Goal: Information Seeking & Learning: Learn about a topic

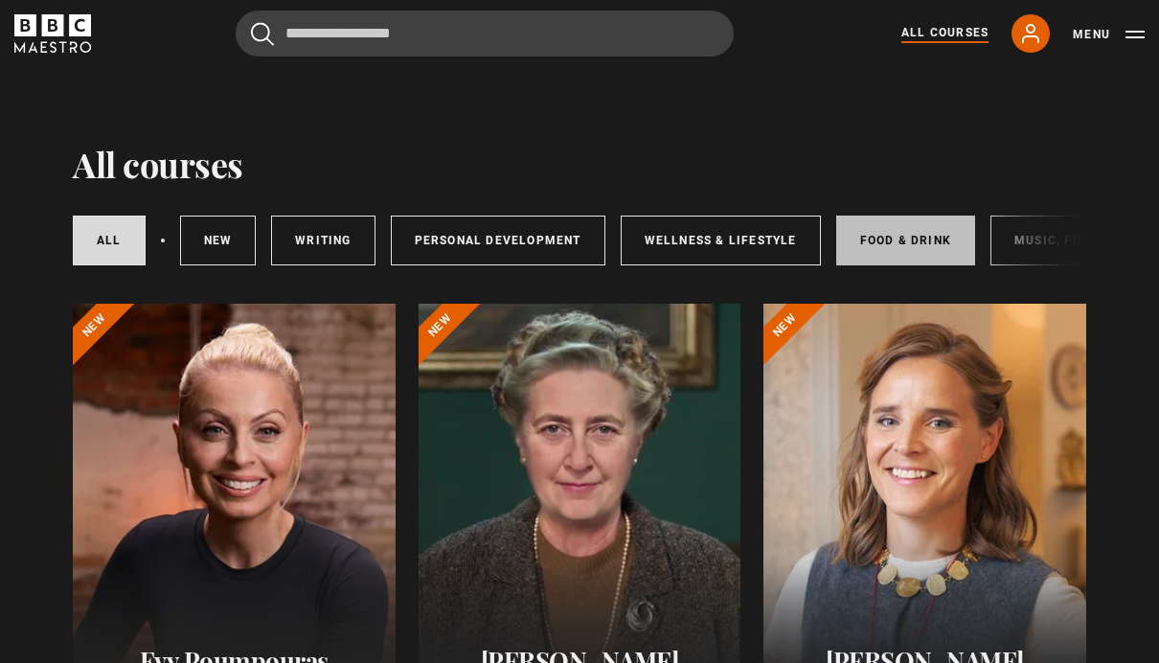
click at [909, 242] on link "Food & Drink" at bounding box center [905, 241] width 139 height 50
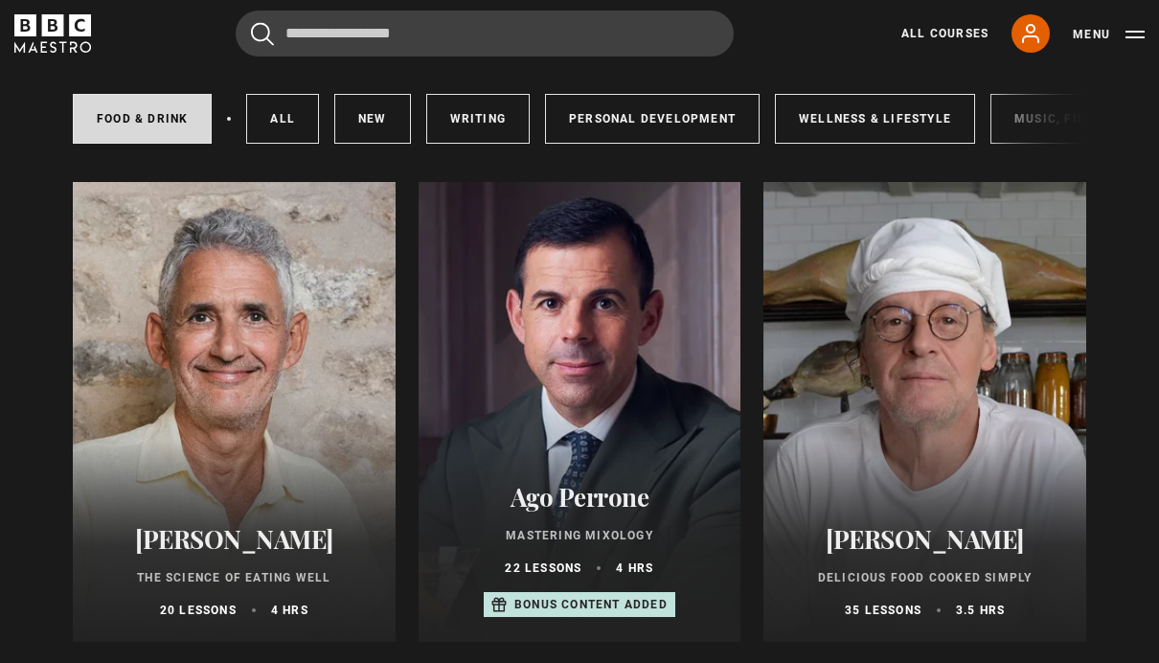
scroll to position [210, 0]
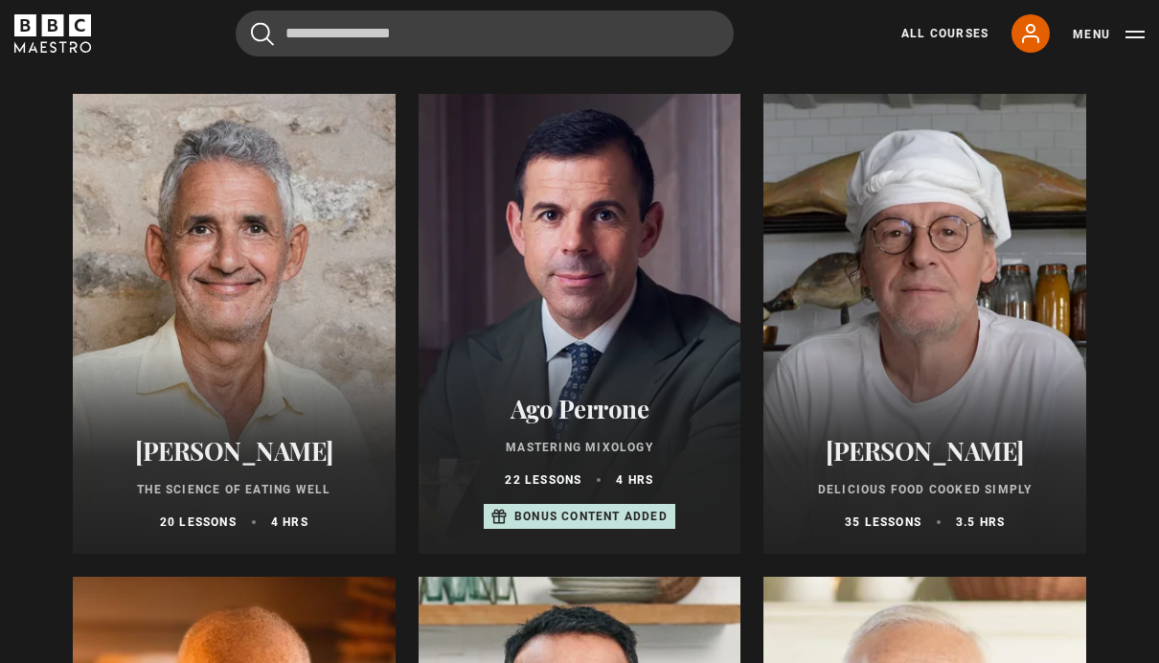
click at [982, 430] on div "Marco Pierre White Delicious Food Cooked Simply 35 lessons 3.5 hrs" at bounding box center [924, 483] width 323 height 141
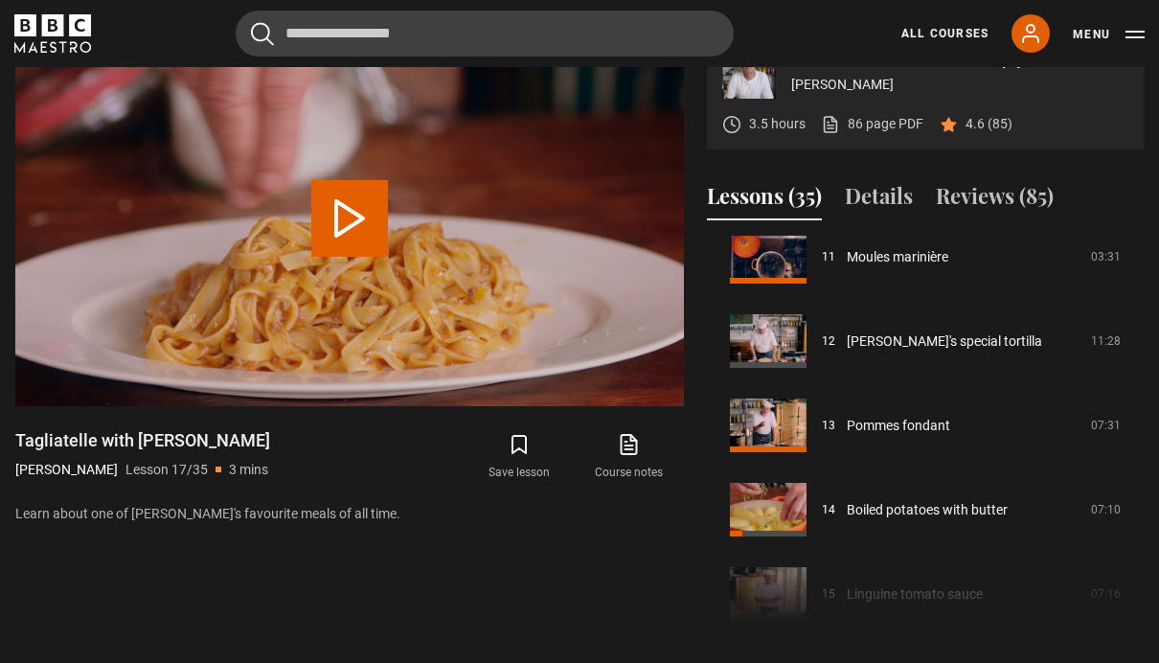
scroll to position [919, 0]
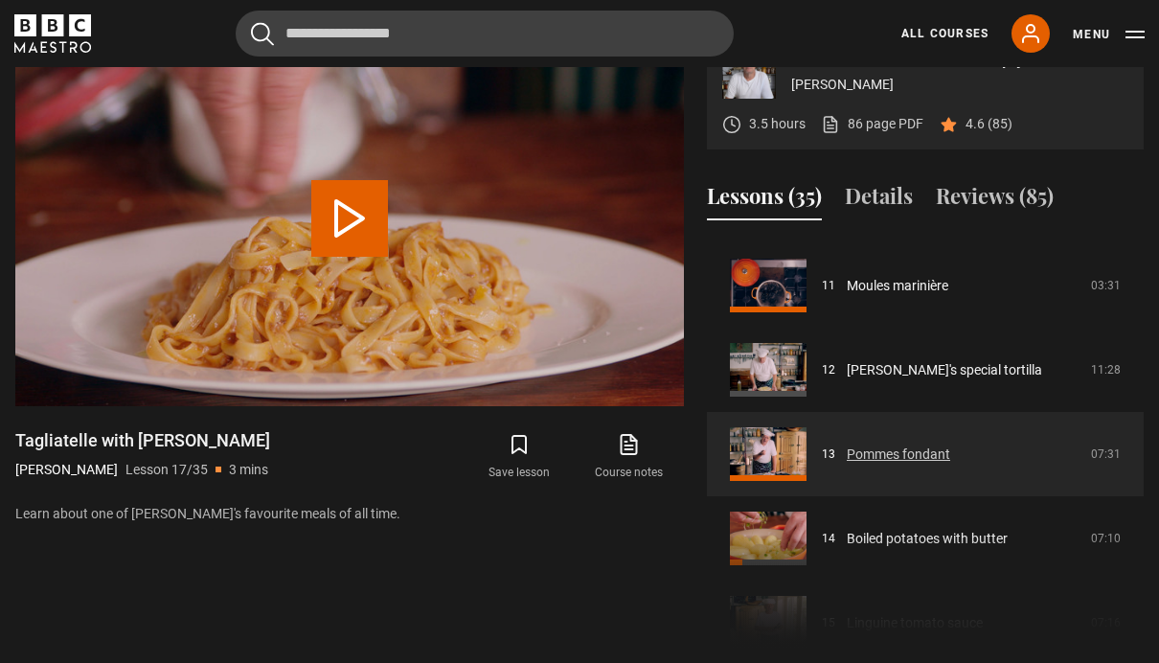
click at [950, 465] on link "Pommes fondant" at bounding box center [898, 454] width 103 height 20
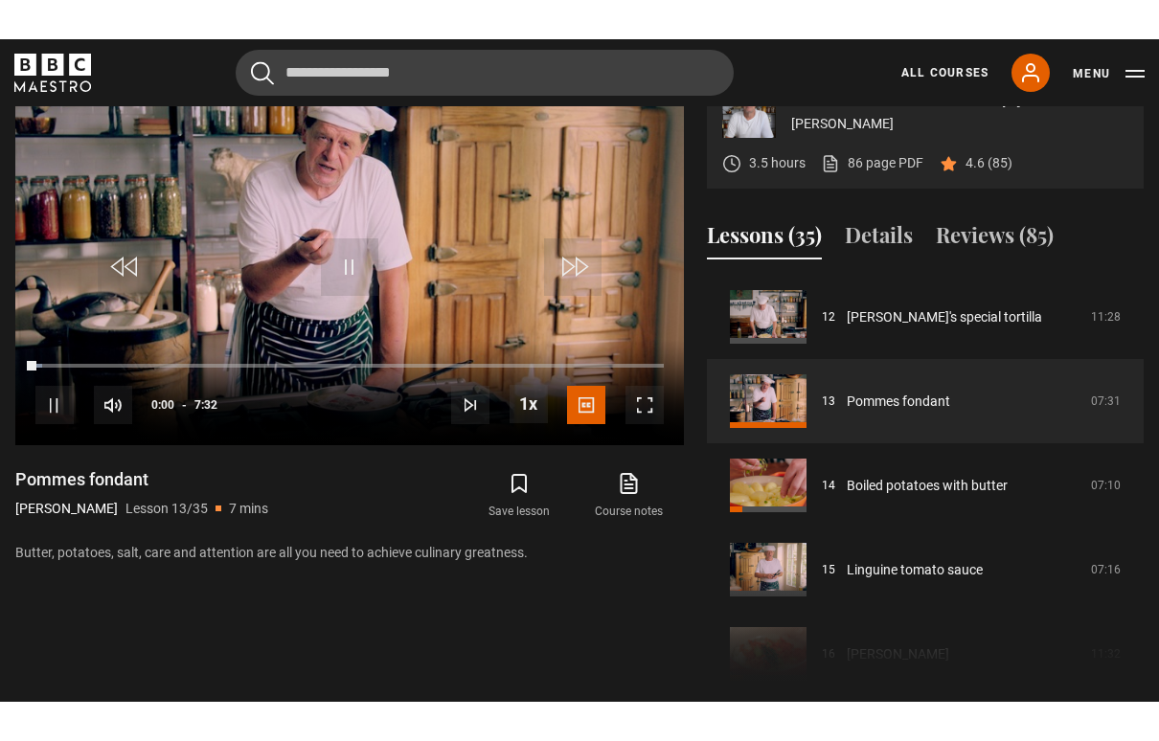
scroll to position [31, 0]
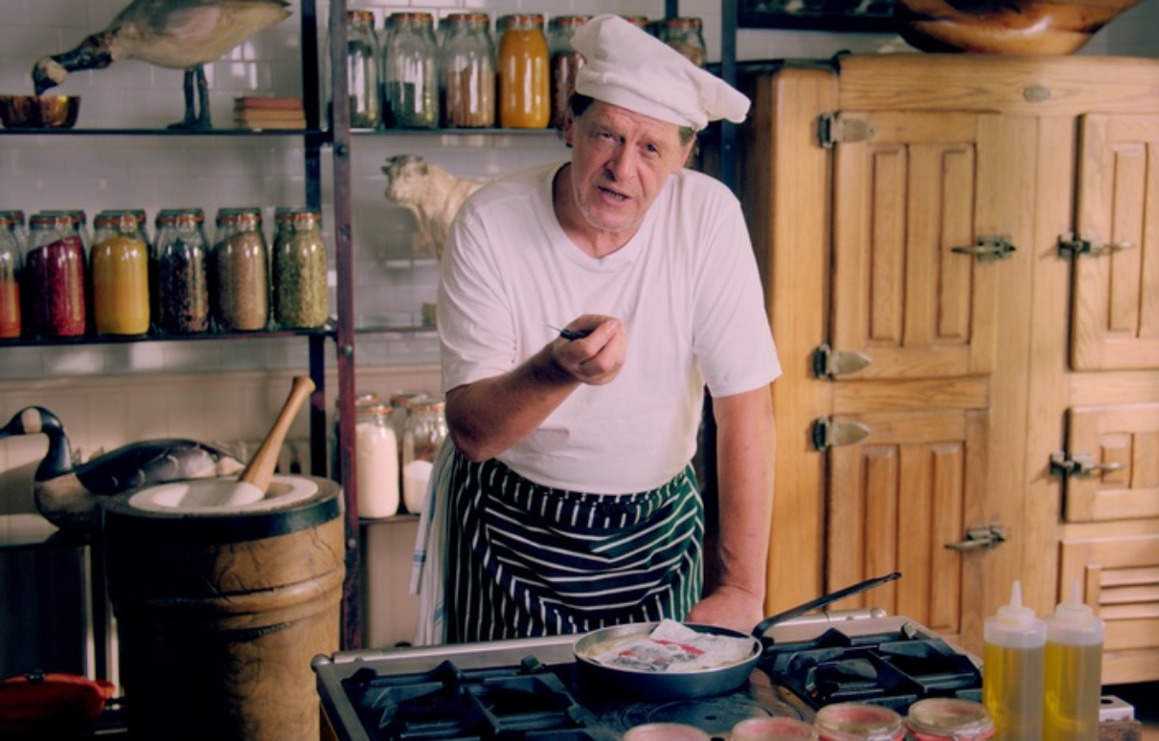
click at [481, 442] on video-js "Video Player is loading. Play Lesson Pommes fondant 10s Skip Back 10 seconds Pa…" at bounding box center [579, 370] width 1159 height 741
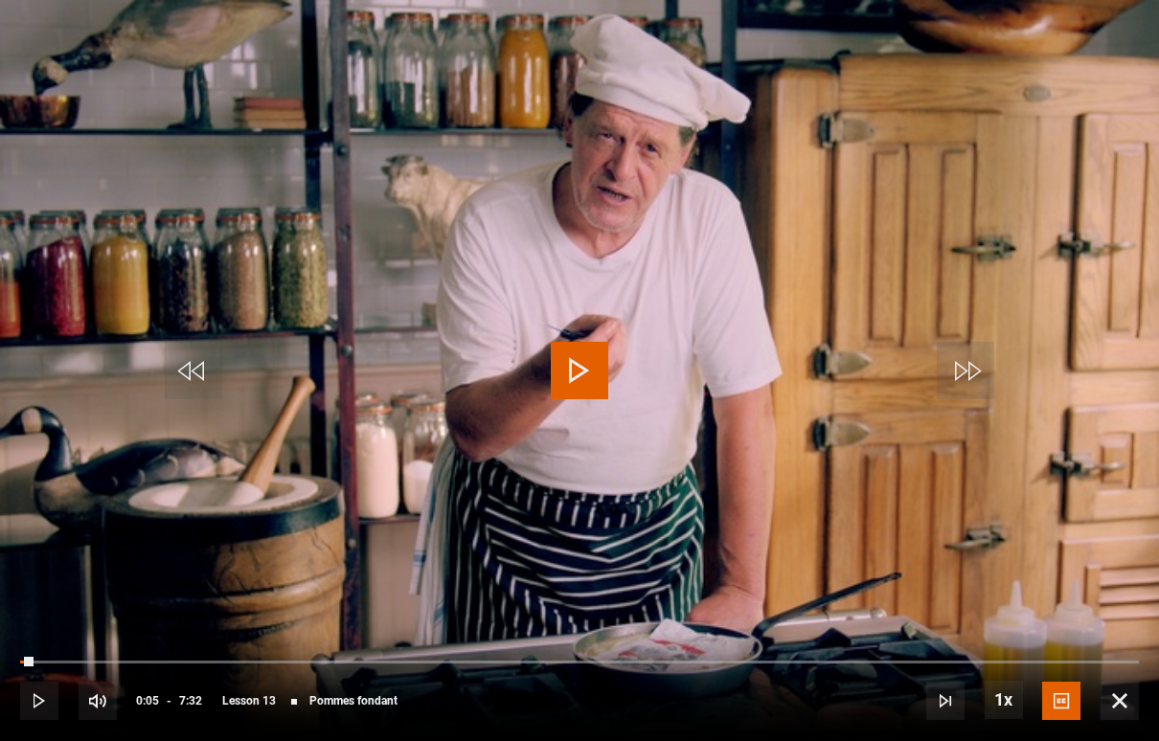
click at [592, 395] on span "Video Player" at bounding box center [579, 370] width 57 height 57
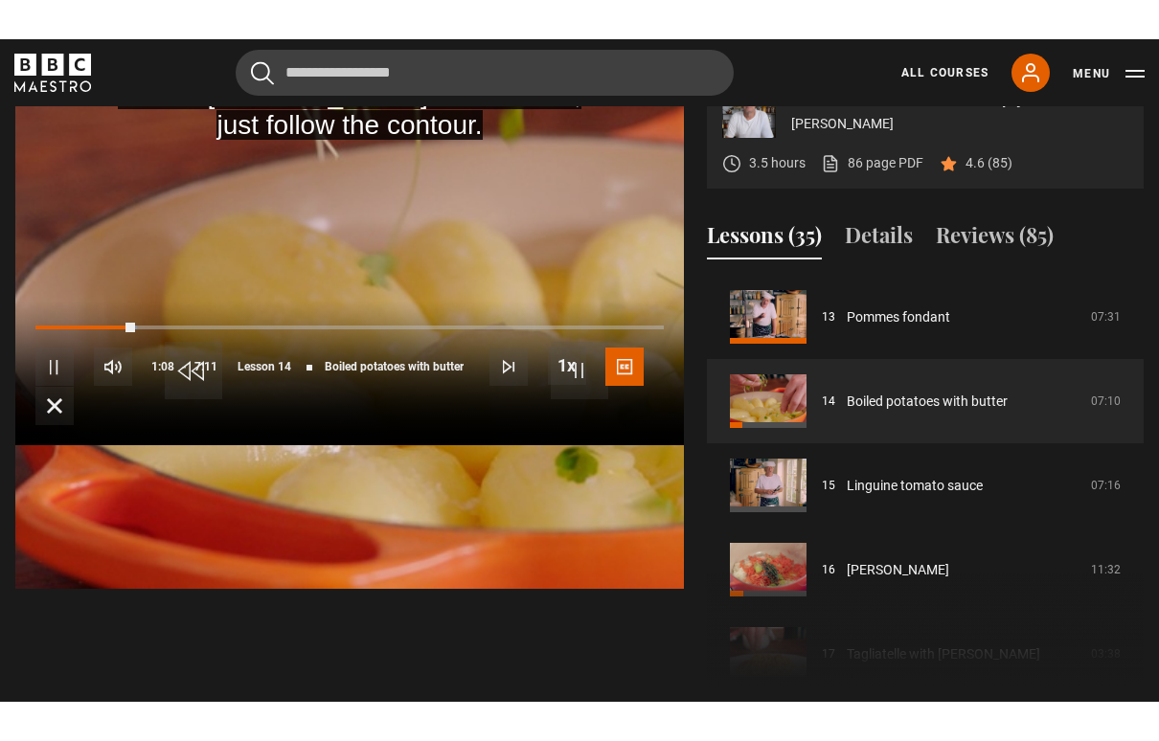
scroll to position [31, 0]
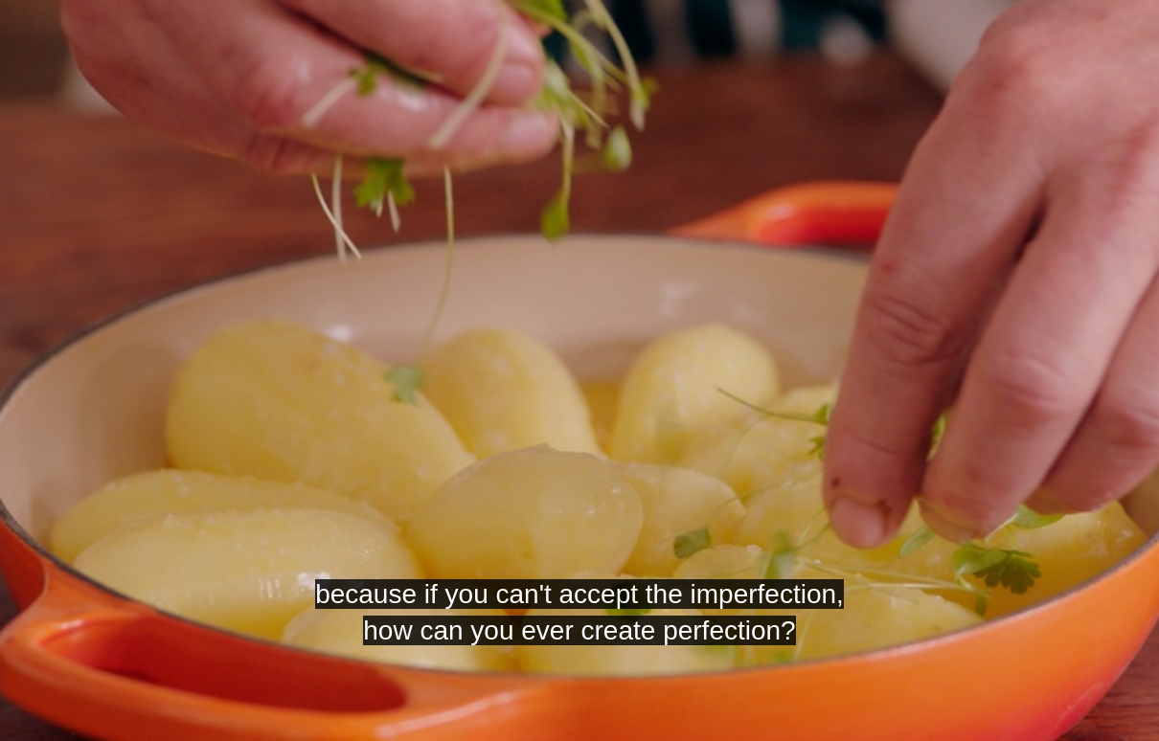
click at [566, 453] on video-js "because if you can't accept the imperfection, how can you ever create perfectio…" at bounding box center [579, 370] width 1159 height 741
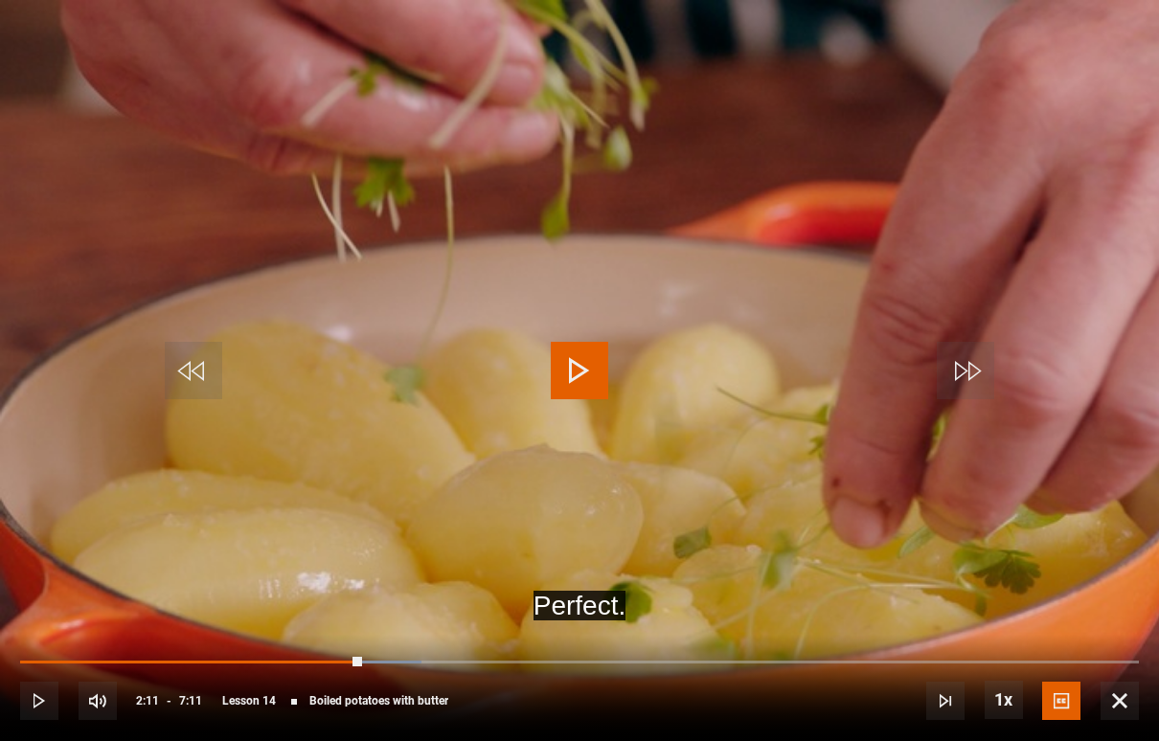
click at [255, 500] on video-js "Perfect. Video Player is loading. Play Lesson Boiled potatoes with butter 10s S…" at bounding box center [579, 370] width 1159 height 741
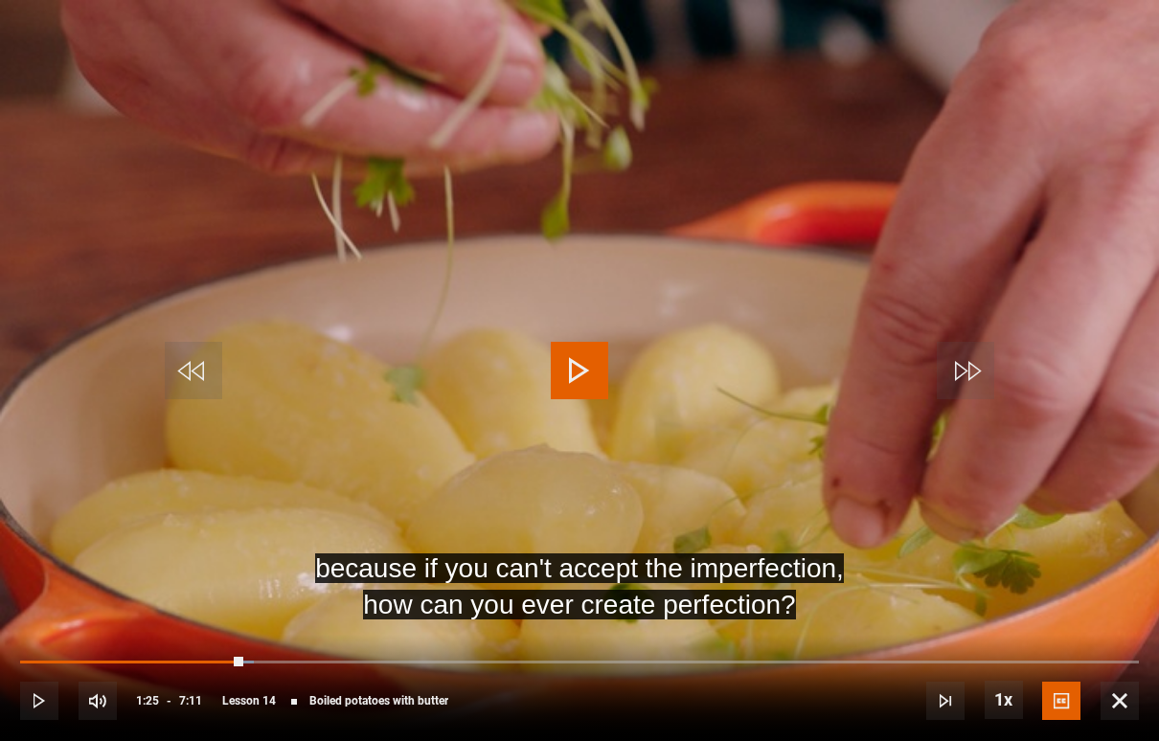
click at [330, 525] on video-js "because if you can't accept the imperfection, how can you ever create perfectio…" at bounding box center [579, 370] width 1159 height 741
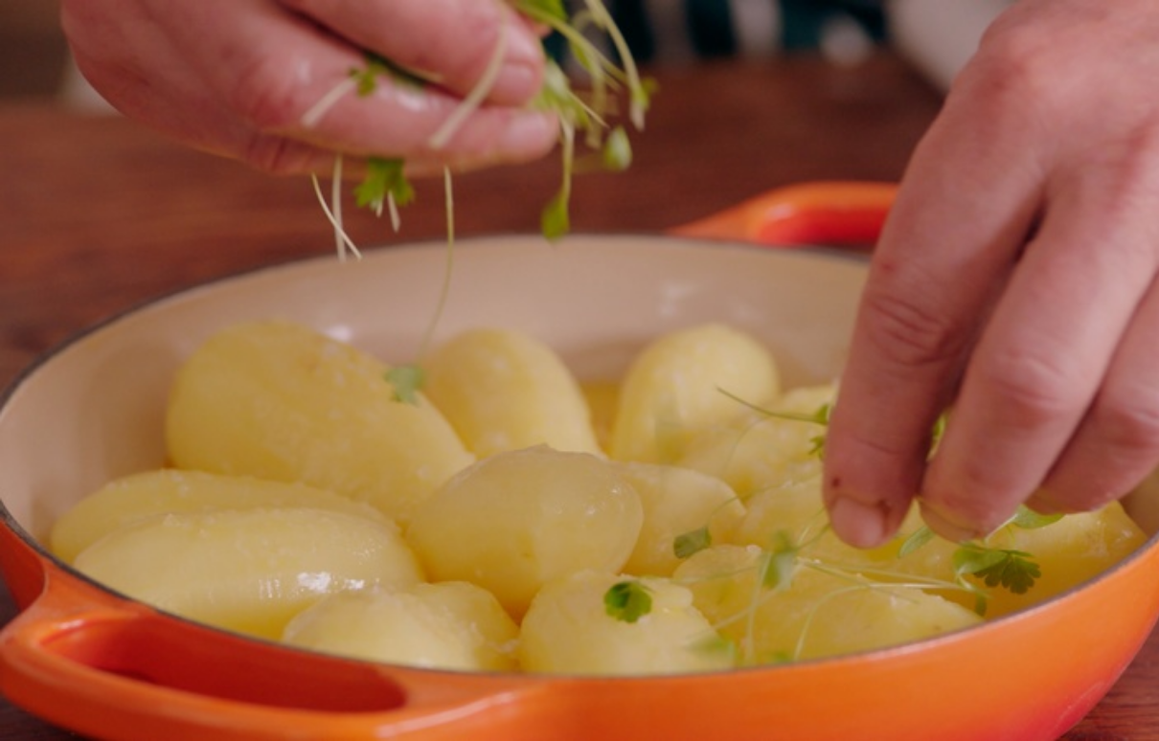
click at [892, 334] on video-js "Video Player is loading. Play Lesson Boiled potatoes with butter 10s Skip Back …" at bounding box center [579, 370] width 1159 height 741
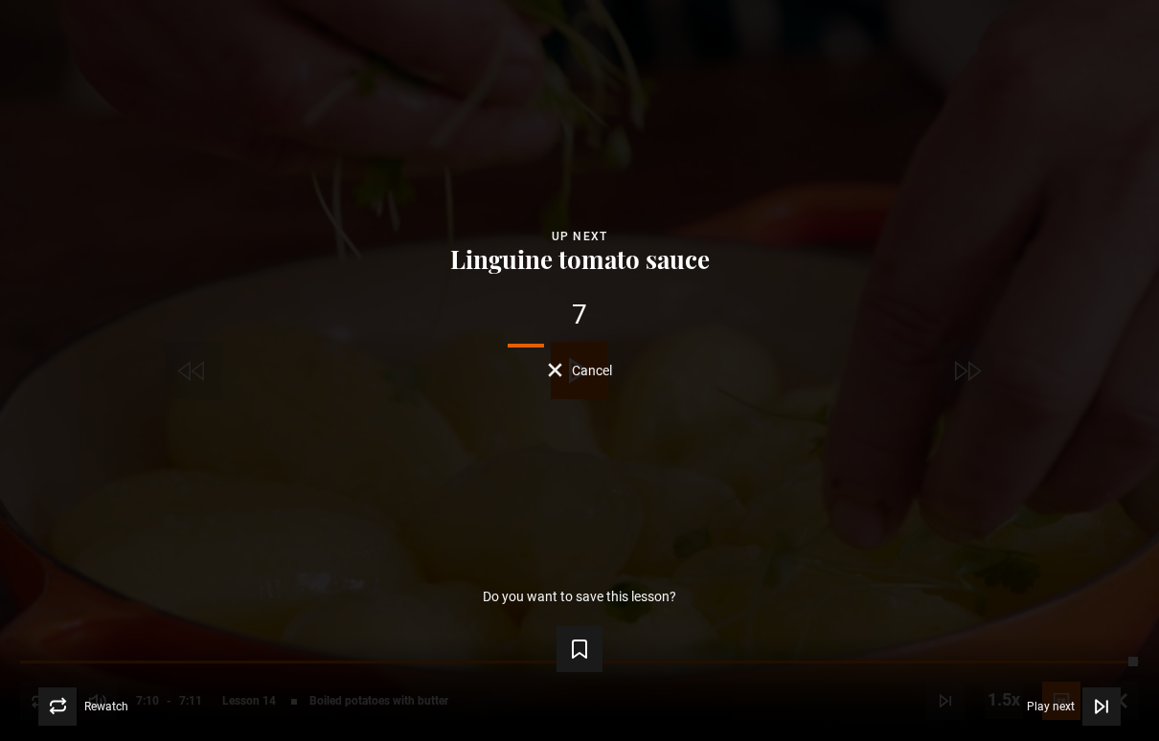
click at [123, 358] on div "Up next Linguine tomato sauce 7 Cancel" at bounding box center [580, 302] width 1098 height 150
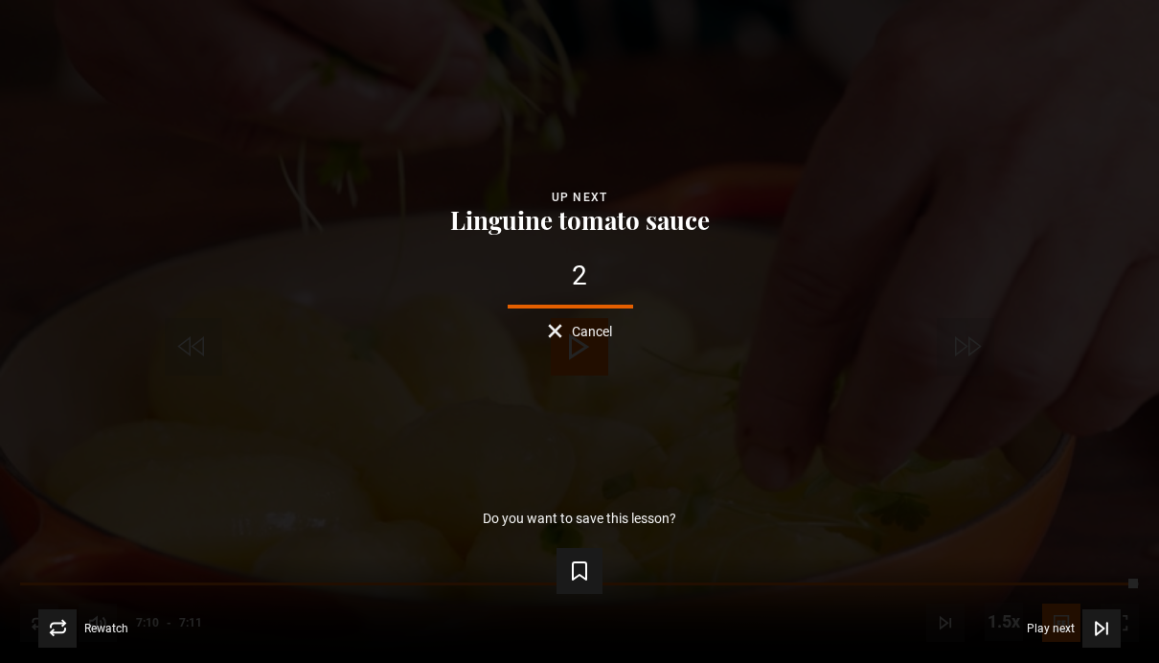
scroll to position [0, 0]
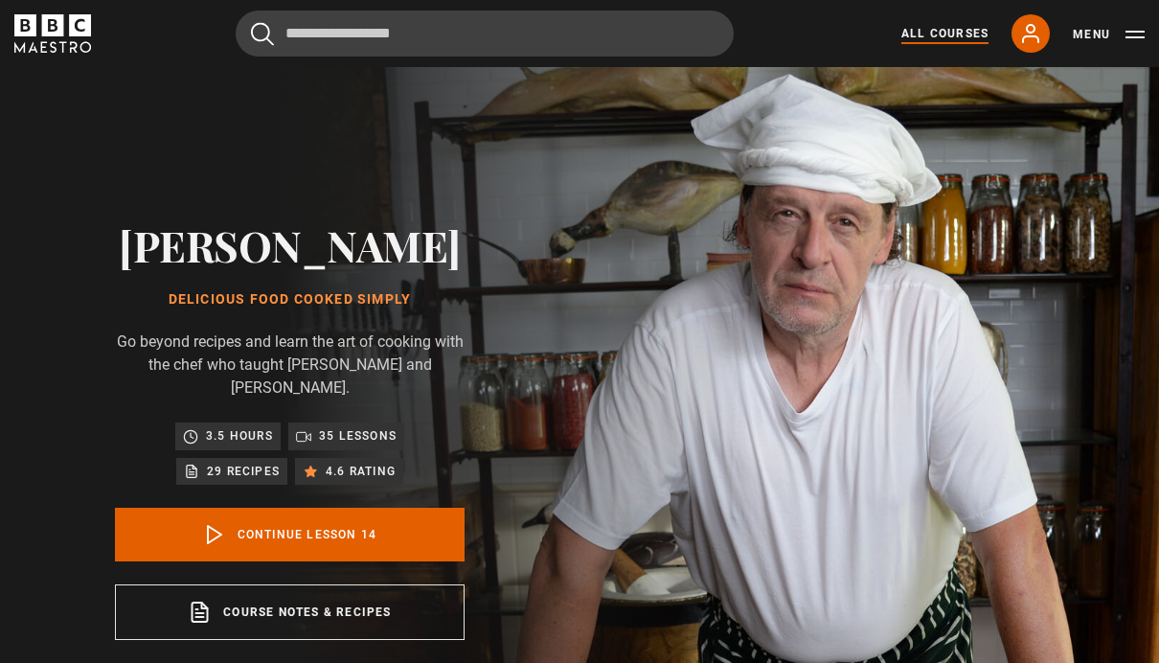
click at [962, 26] on link "All Courses" at bounding box center [944, 33] width 87 height 17
click at [942, 39] on link "All Courses" at bounding box center [944, 33] width 87 height 17
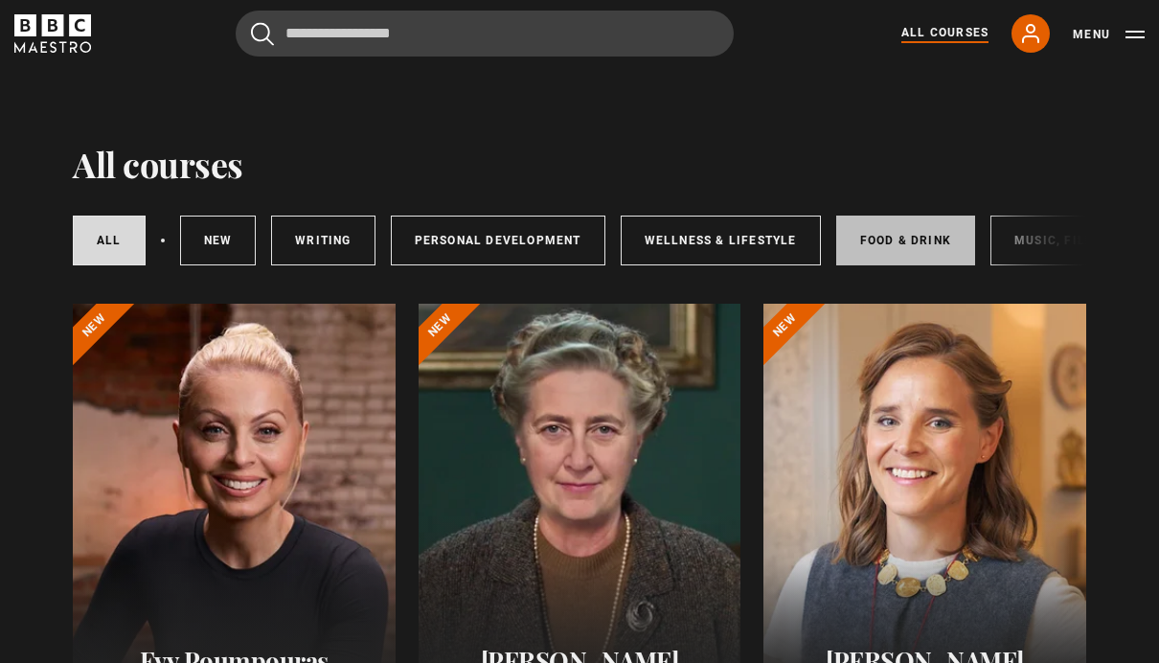
click at [877, 244] on link "Food & Drink" at bounding box center [905, 241] width 139 height 50
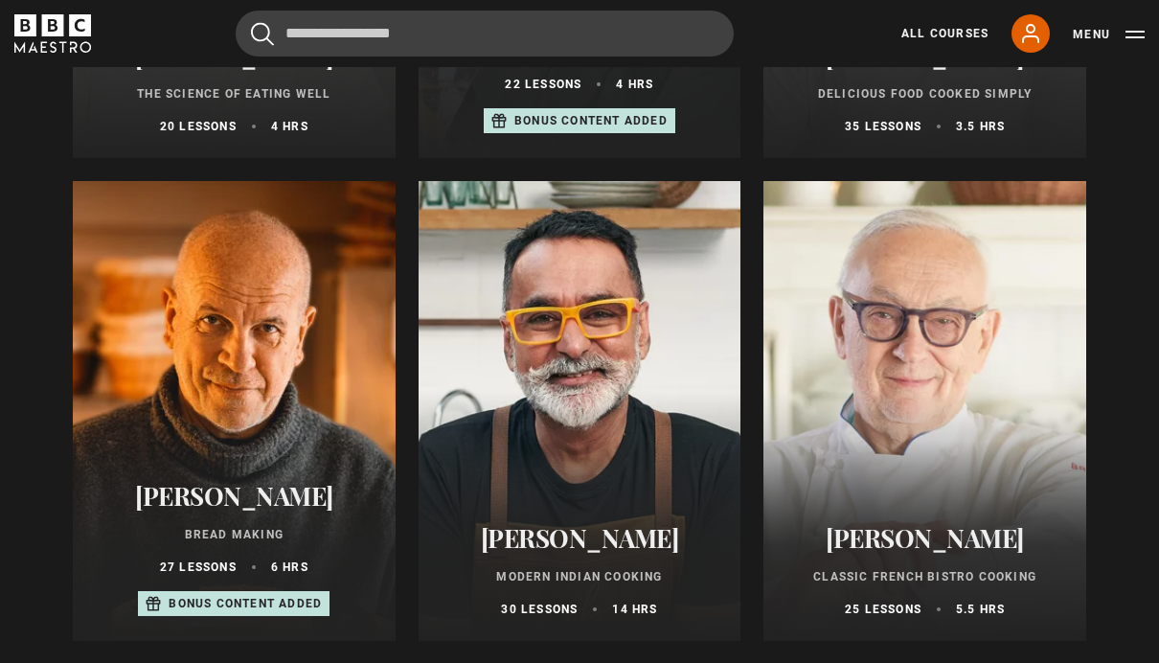
scroll to position [607, 0]
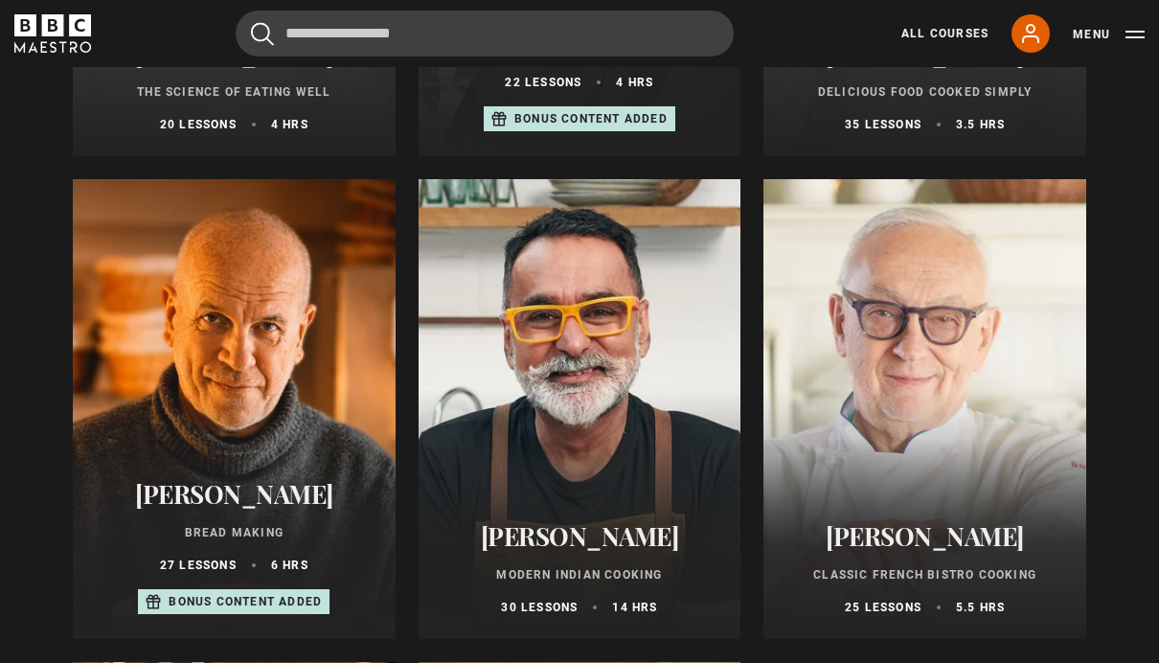
click at [946, 442] on div at bounding box center [924, 409] width 323 height 460
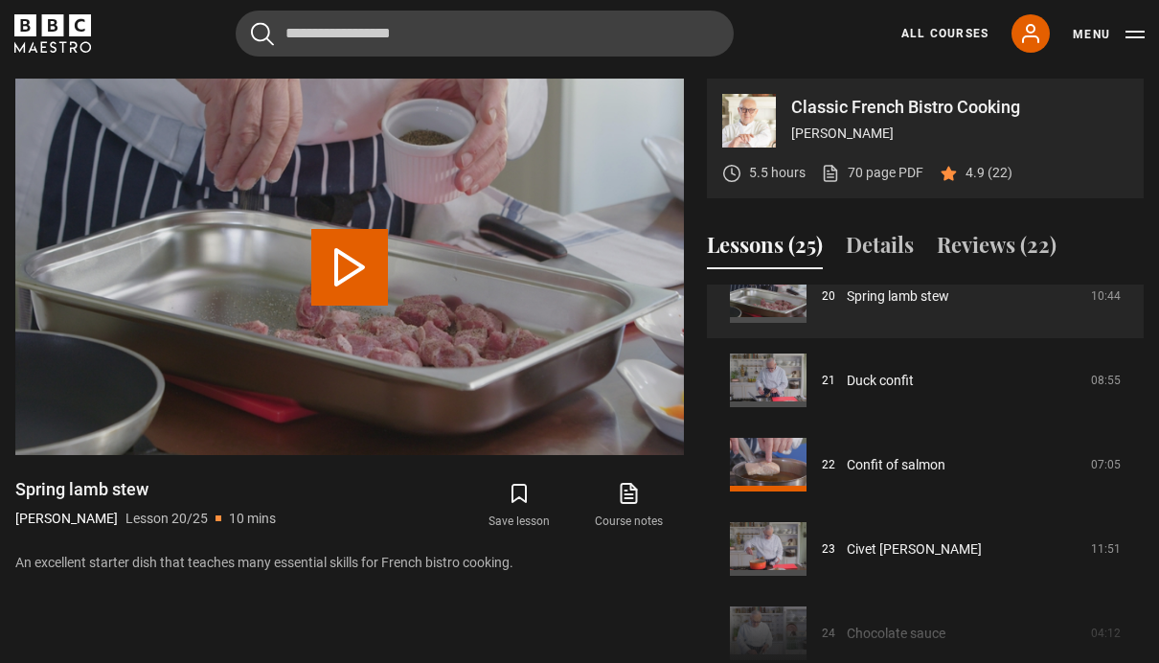
scroll to position [1696, 0]
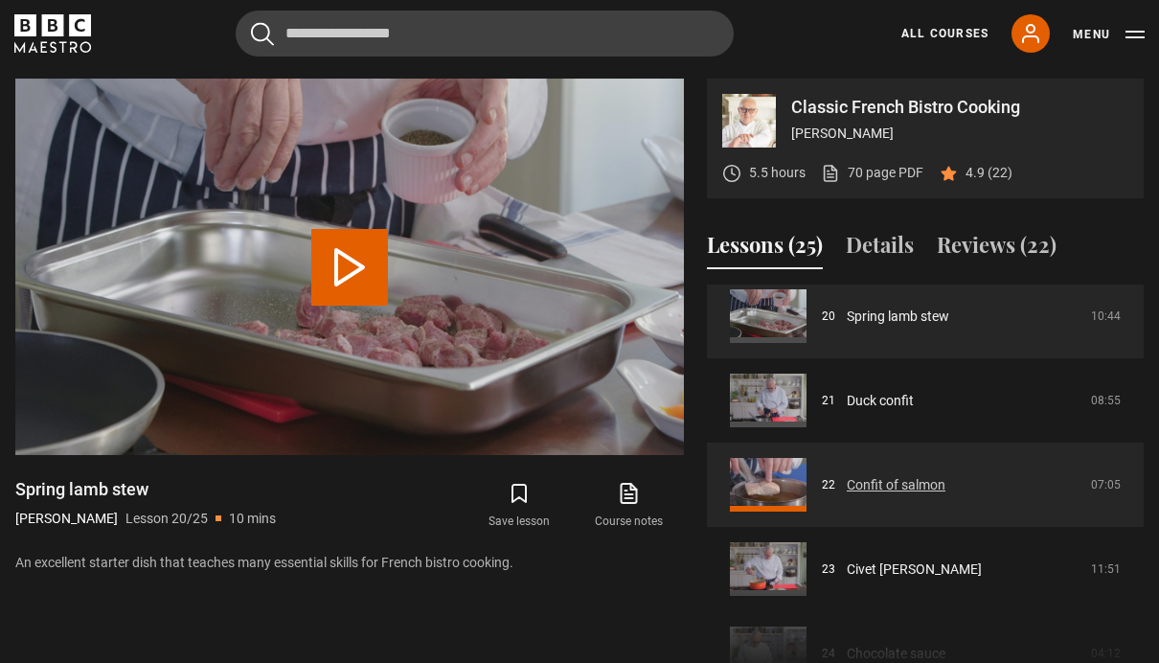
click at [914, 488] on link "Confit of salmon" at bounding box center [896, 485] width 99 height 20
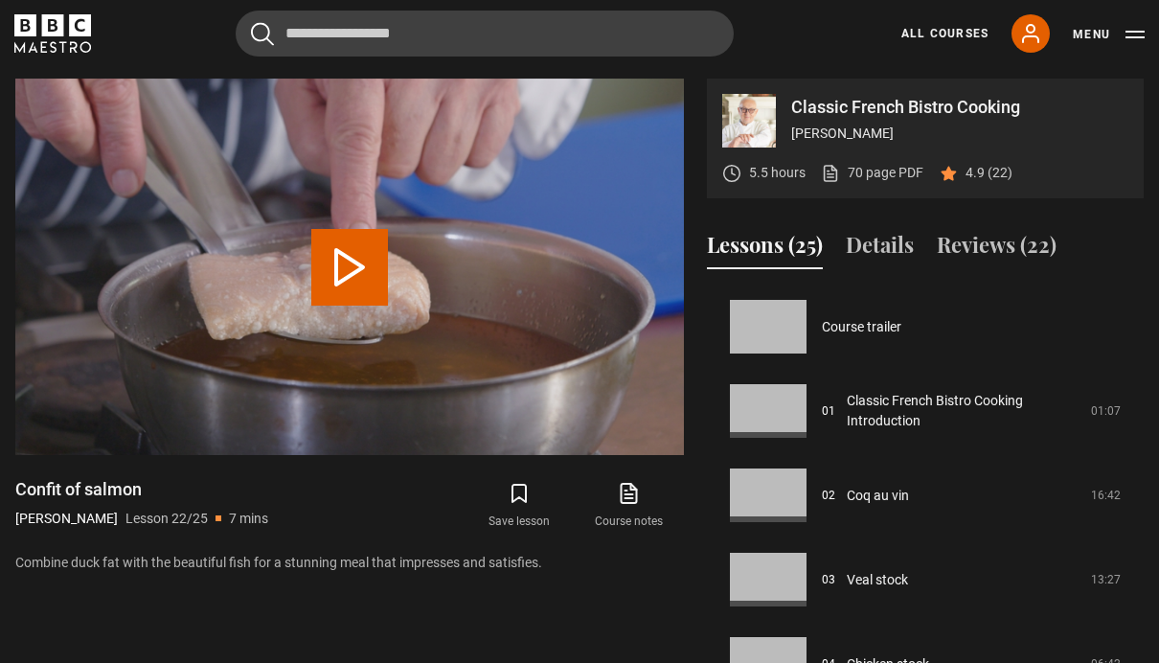
scroll to position [1770, 0]
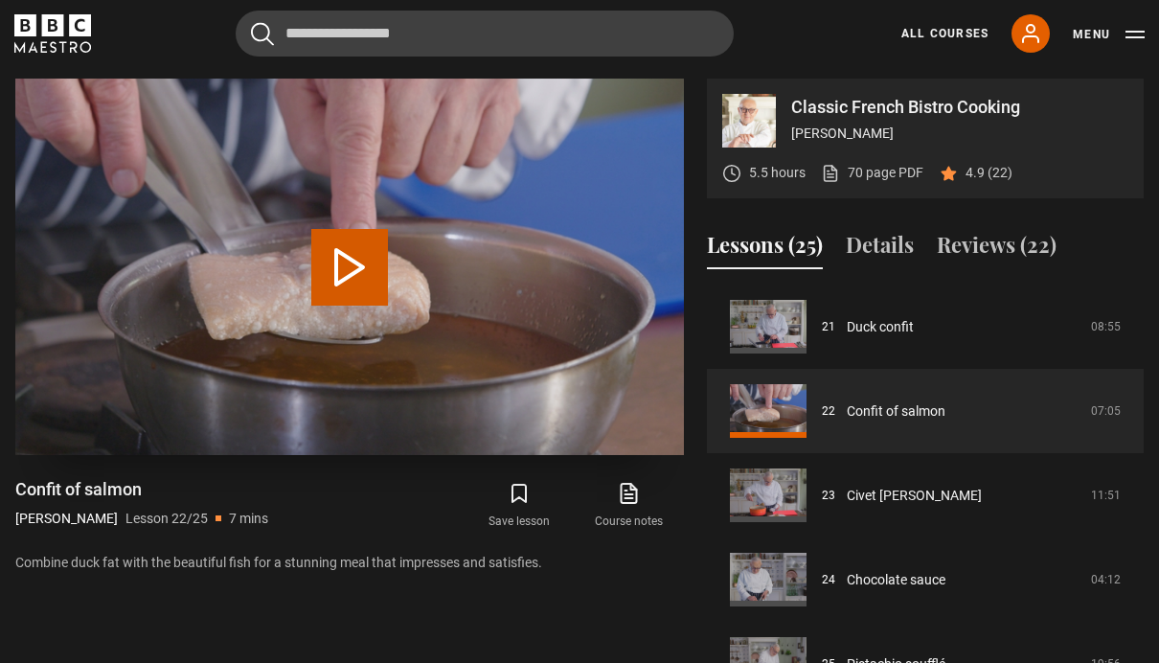
click at [355, 267] on button "Play Lesson Confit of salmon" at bounding box center [349, 267] width 77 height 77
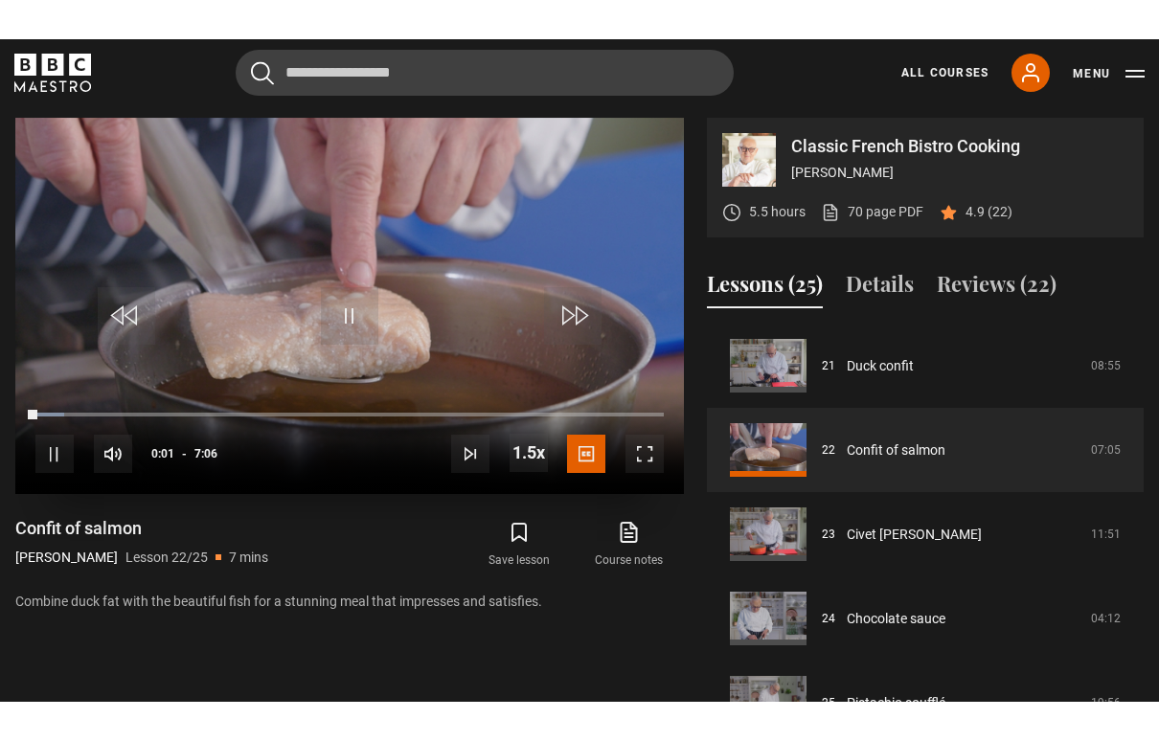
scroll to position [31, 0]
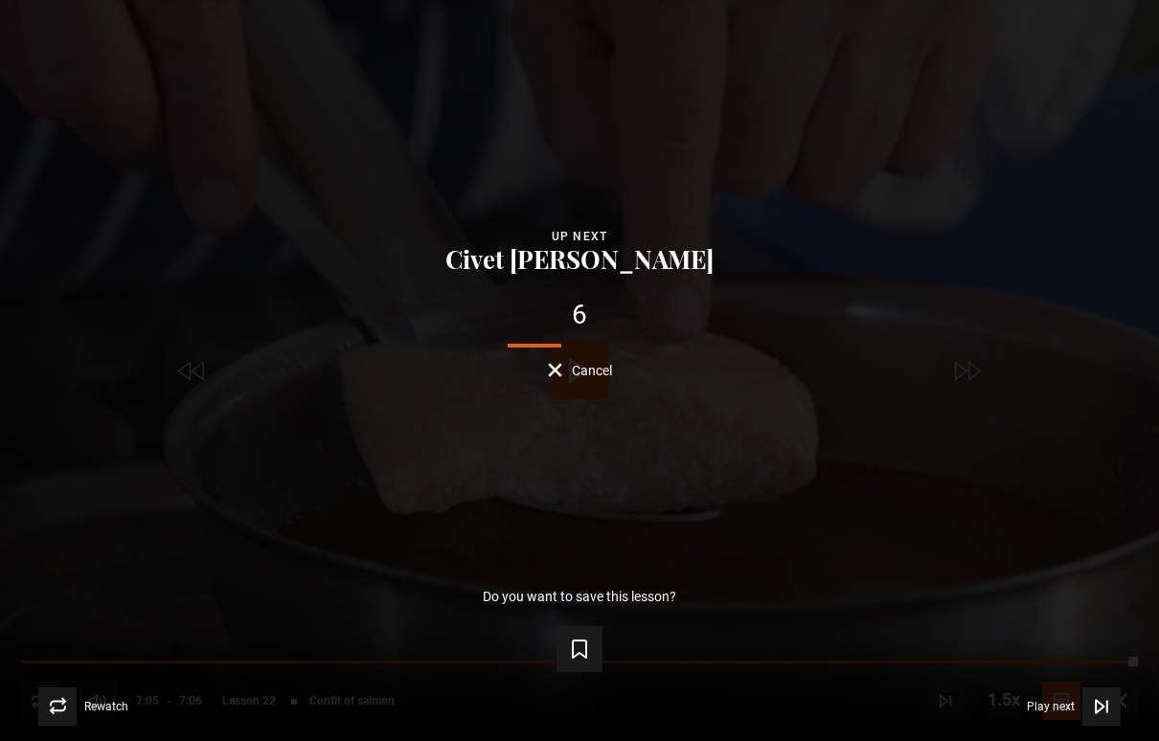
click at [1046, 247] on div "Up next Civet de lapin 6 Cancel" at bounding box center [580, 302] width 1098 height 150
click at [101, 368] on div "Lesson Completed Up next Civet de lapin 4 Cancel Do you want to save this lesso…" at bounding box center [579, 370] width 1159 height 741
click at [1102, 662] on icon "Video Player" at bounding box center [1101, 706] width 19 height 19
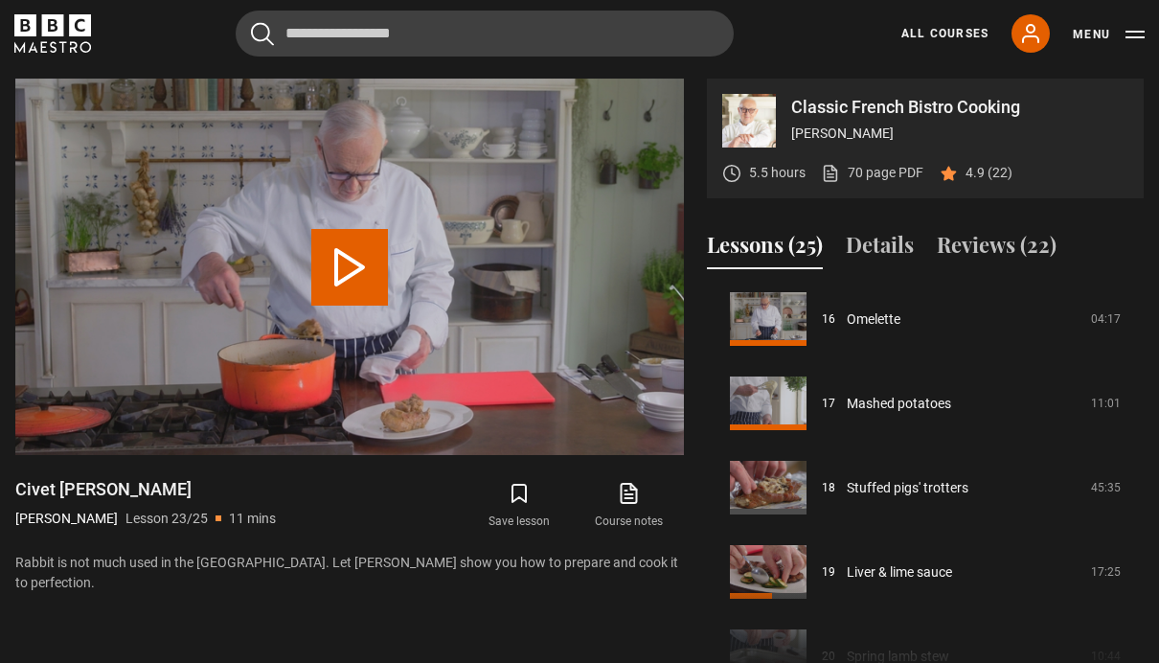
scroll to position [1354, 0]
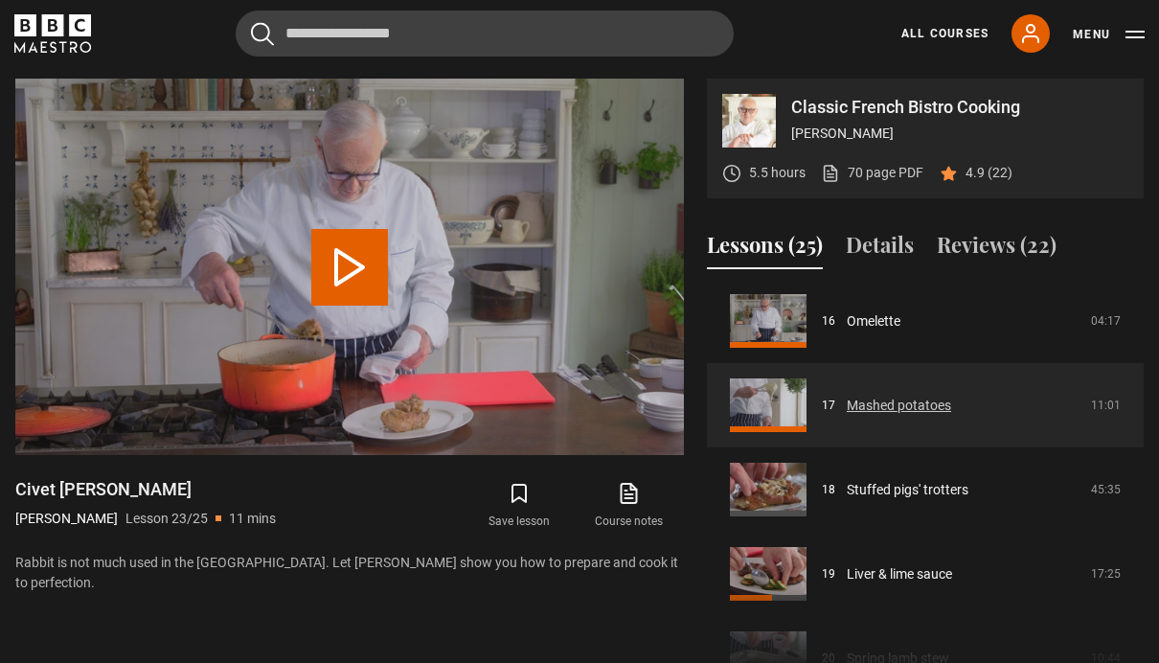
click at [936, 396] on link "Mashed potatoes" at bounding box center [899, 406] width 104 height 20
click at [936, 411] on link "Mashed potatoes" at bounding box center [899, 406] width 104 height 20
click at [897, 416] on link "Mashed potatoes" at bounding box center [899, 406] width 104 height 20
click at [847, 405] on link "Mashed potatoes" at bounding box center [899, 406] width 104 height 20
click at [847, 408] on link "Mashed potatoes" at bounding box center [899, 406] width 104 height 20
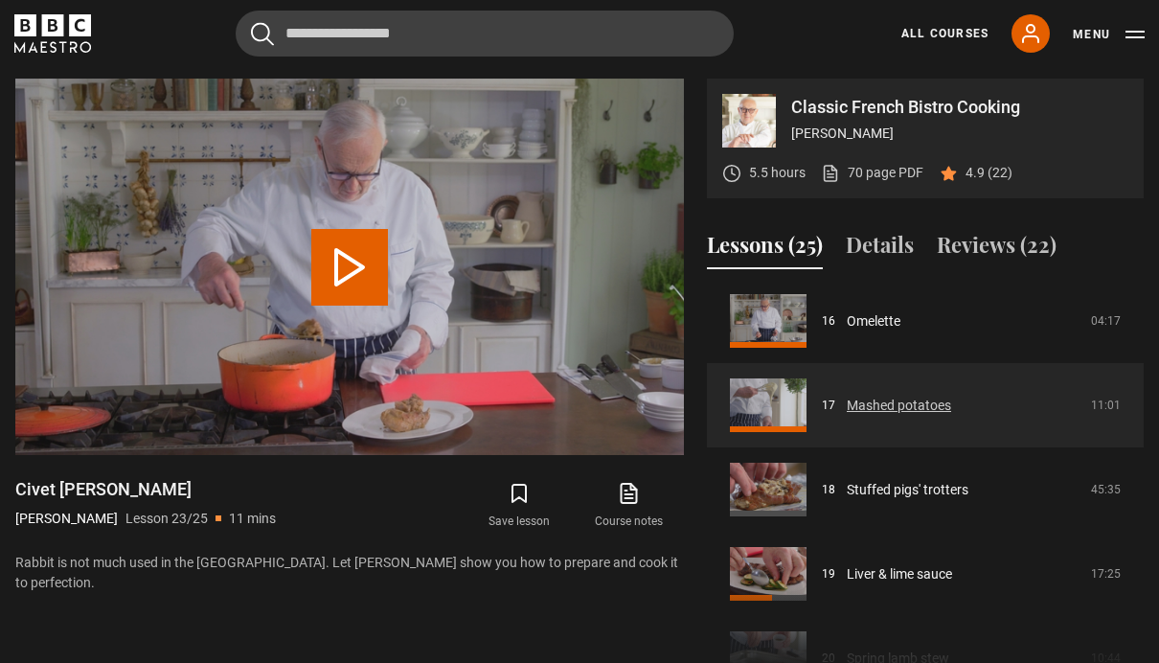
click at [847, 416] on link "Mashed potatoes" at bounding box center [899, 406] width 104 height 20
click at [881, 402] on link "Mashed potatoes" at bounding box center [899, 406] width 104 height 20
click at [890, 407] on link "Mashed potatoes" at bounding box center [899, 406] width 104 height 20
click at [872, 413] on link "Mashed potatoes" at bounding box center [899, 406] width 104 height 20
click at [847, 416] on link "Mashed potatoes" at bounding box center [899, 406] width 104 height 20
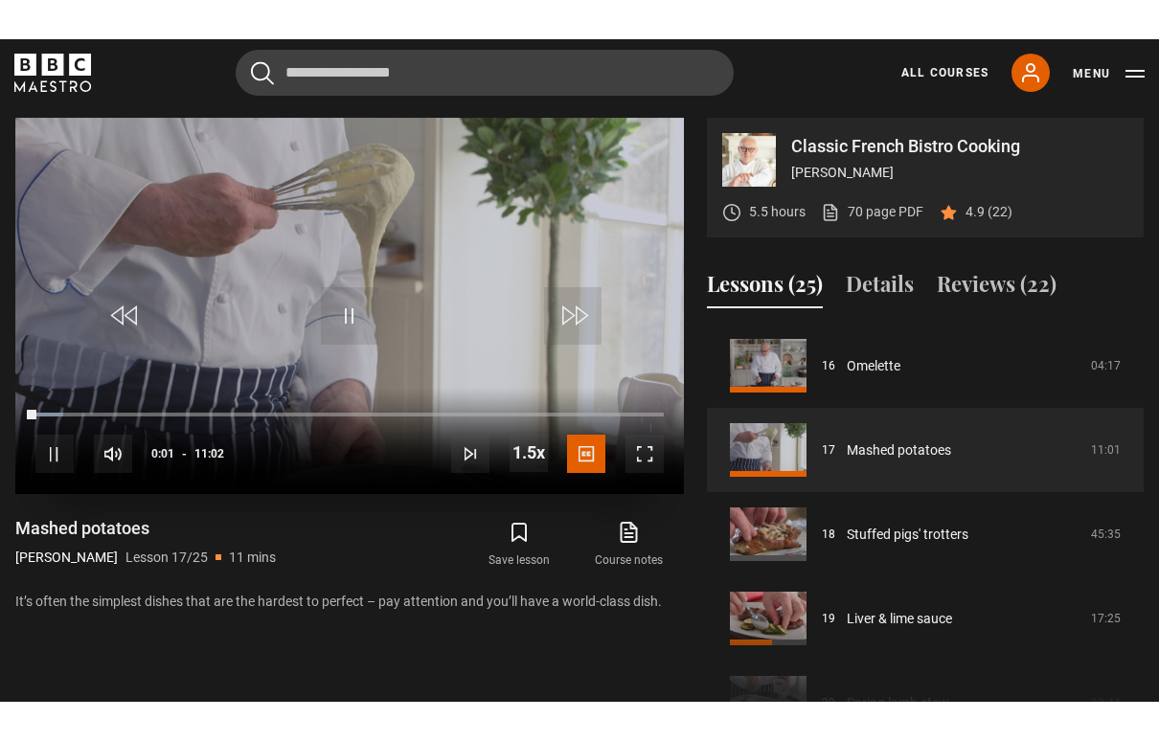
scroll to position [31, 0]
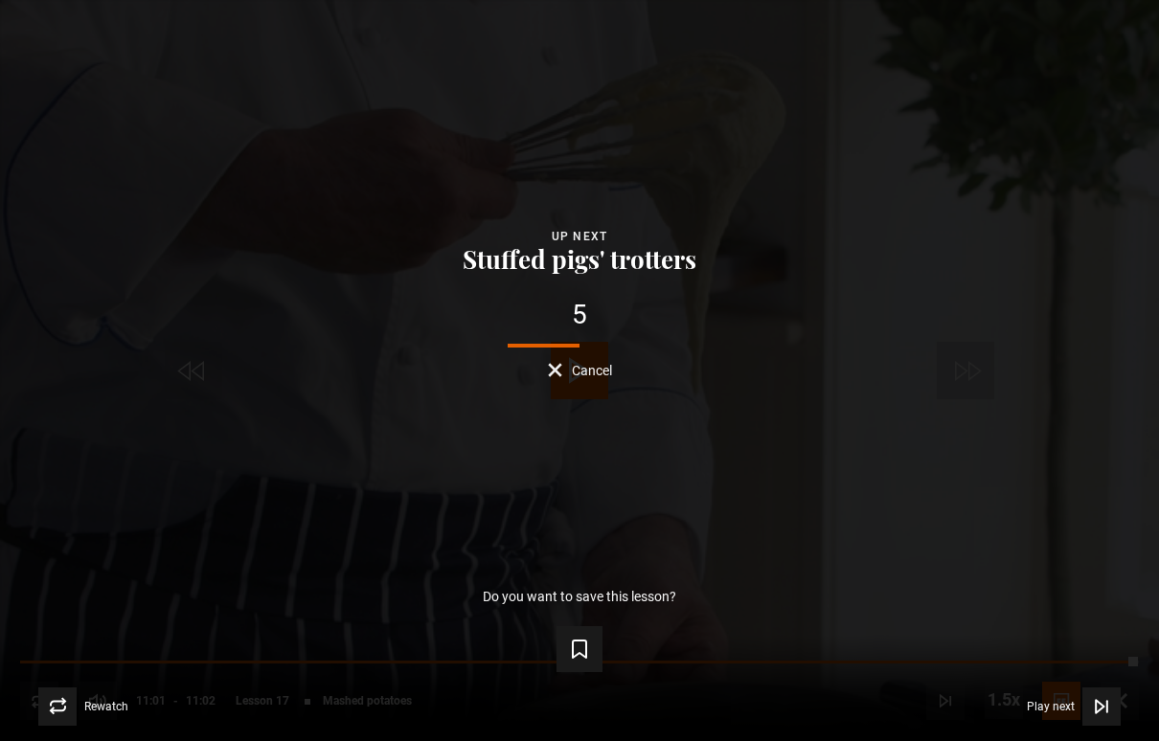
click at [978, 462] on div "Lesson Completed Up next Stuffed pigs' trotters 5 Cancel Do you want to save th…" at bounding box center [579, 370] width 1159 height 741
